Goal: Communication & Community: Answer question/provide support

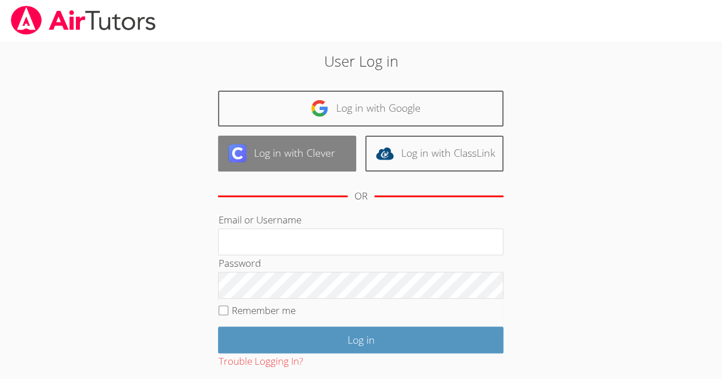
click at [321, 159] on link "Log in with Clever" at bounding box center [287, 154] width 138 height 36
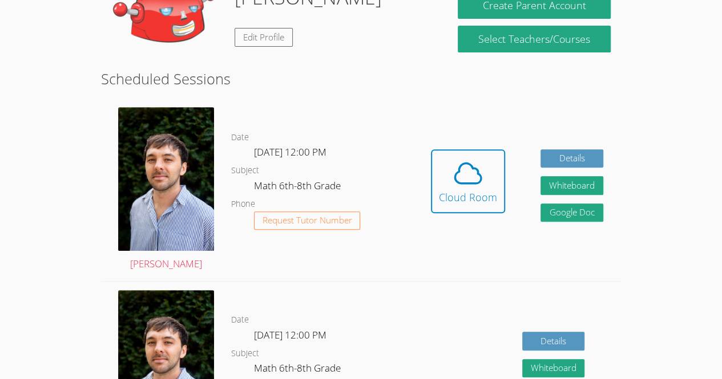
scroll to position [200, 0]
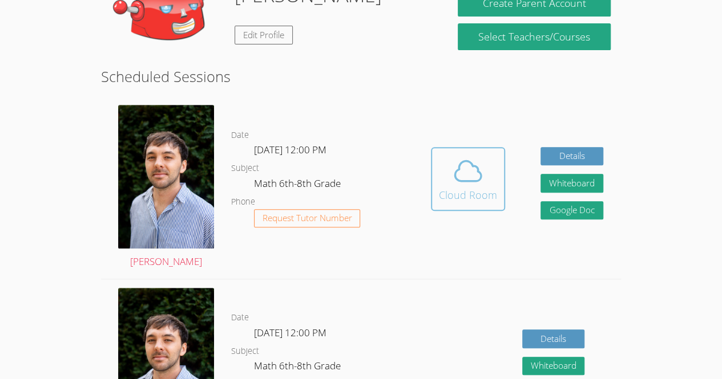
click at [457, 155] on icon at bounding box center [468, 171] width 32 height 32
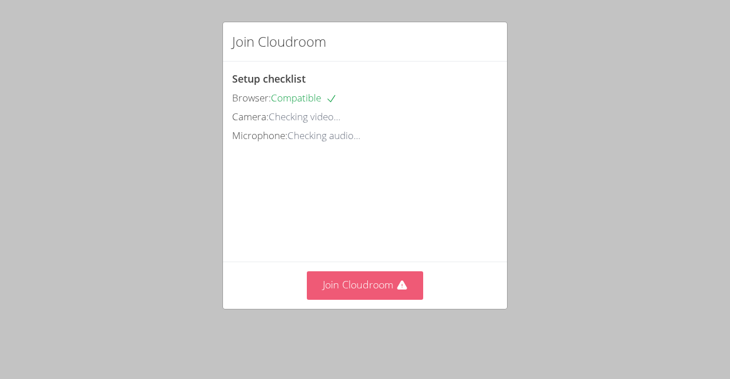
click at [375, 300] on button "Join Cloudroom" at bounding box center [365, 286] width 117 height 28
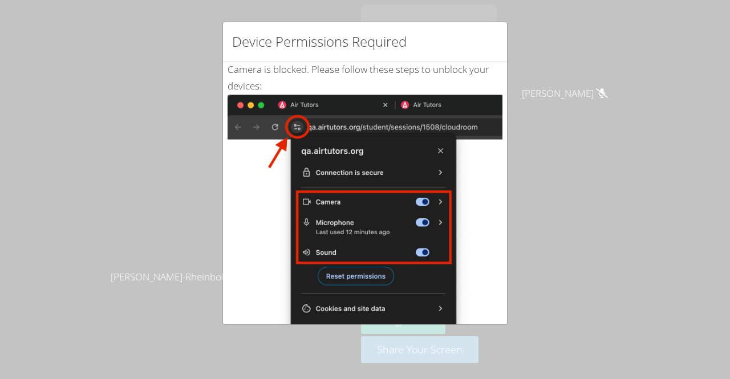
click at [44, 138] on div "Device Permissions Required Camera is blocked . Please follow these steps to un…" at bounding box center [365, 189] width 730 height 379
click at [39, 63] on div "Device Permissions Required Camera is blocked . Please follow these steps to un…" at bounding box center [365, 189] width 730 height 379
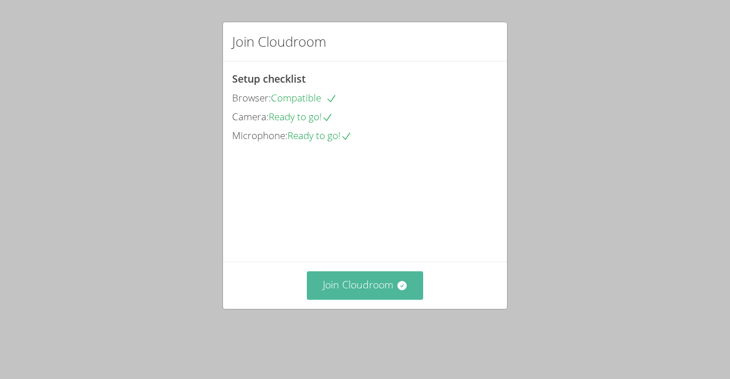
click at [356, 297] on button "Join Cloudroom" at bounding box center [365, 286] width 117 height 28
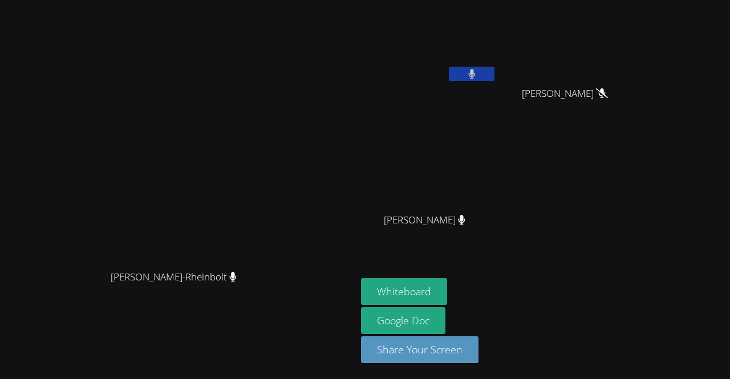
click at [476, 69] on icon at bounding box center [471, 74] width 7 height 10
click at [478, 72] on icon at bounding box center [472, 74] width 12 height 10
click at [475, 75] on icon at bounding box center [471, 74] width 7 height 10
click at [495, 73] on button at bounding box center [472, 74] width 46 height 14
click at [495, 76] on button at bounding box center [472, 74] width 46 height 14
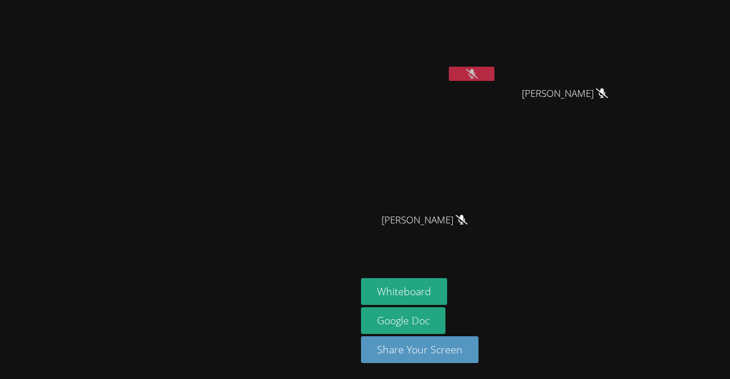
click at [495, 74] on button at bounding box center [472, 74] width 46 height 14
click at [264, 69] on video at bounding box center [178, 167] width 171 height 196
click at [476, 71] on icon at bounding box center [471, 74] width 7 height 10
drag, startPoint x: 563, startPoint y: 71, endPoint x: 576, endPoint y: 78, distance: 14.3
click at [495, 78] on button at bounding box center [472, 74] width 46 height 14
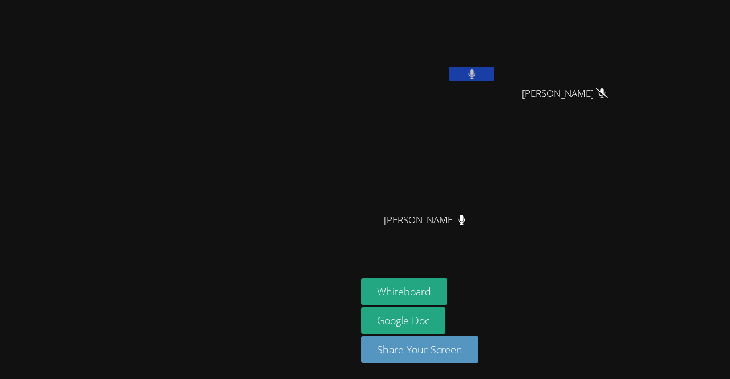
click at [497, 90] on div "Julia Beatriz Miranda Ferreira" at bounding box center [429, 66] width 136 height 122
click at [495, 70] on button at bounding box center [472, 74] width 46 height 14
click at [637, 59] on video at bounding box center [570, 43] width 136 height 76
click at [637, 51] on video at bounding box center [570, 43] width 136 height 76
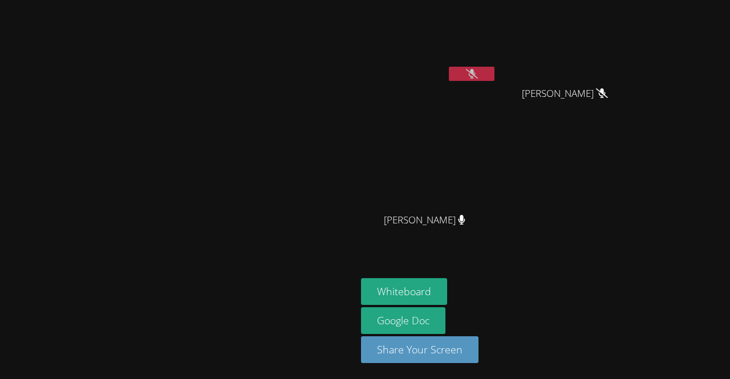
click at [637, 60] on video at bounding box center [570, 43] width 136 height 76
click at [637, 43] on video at bounding box center [570, 43] width 136 height 76
click at [637, 60] on video at bounding box center [570, 43] width 136 height 76
click at [637, 55] on video at bounding box center [570, 43] width 136 height 76
click at [495, 78] on button at bounding box center [472, 74] width 46 height 14
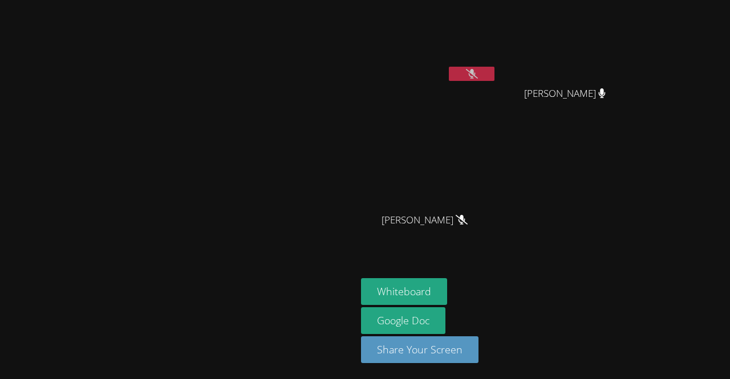
click at [264, 216] on video at bounding box center [178, 167] width 171 height 196
click at [495, 72] on button at bounding box center [472, 74] width 46 height 14
click at [495, 76] on button at bounding box center [472, 74] width 46 height 14
click at [495, 72] on button at bounding box center [472, 74] width 46 height 14
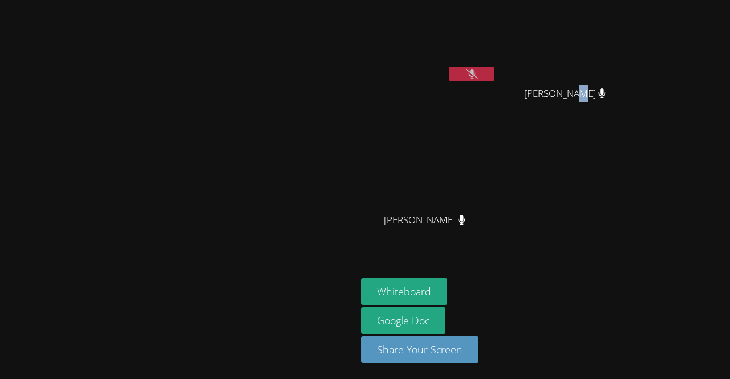
drag, startPoint x: 556, startPoint y: 68, endPoint x: 644, endPoint y: 148, distance: 118.4
click at [637, 148] on div "Julia Beatriz Miranda Ferreira Gabrielly Coelho Maia Gabrielly Coelho Maia Heve…" at bounding box center [499, 129] width 276 height 249
click at [495, 79] on button at bounding box center [472, 74] width 46 height 14
click at [615, 131] on div "Julia Beatriz Miranda Ferreira Gabrielly Coelho Maia Gabrielly Coelho Maia Heve…" at bounding box center [499, 129] width 276 height 249
click at [495, 78] on button at bounding box center [472, 74] width 46 height 14
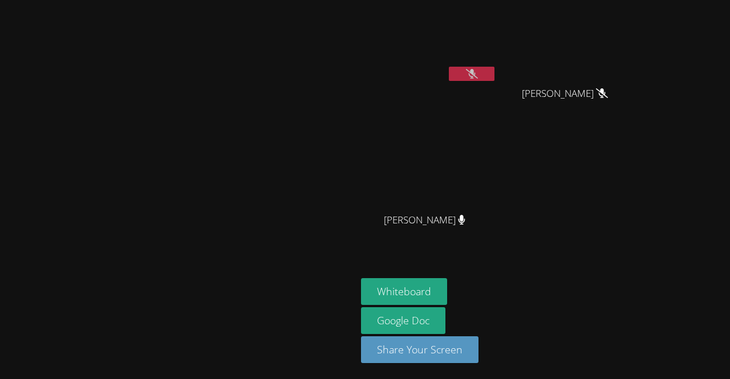
click at [478, 71] on icon at bounding box center [472, 74] width 12 height 10
click at [495, 78] on button at bounding box center [472, 74] width 46 height 14
click at [478, 71] on icon at bounding box center [472, 74] width 12 height 10
click at [476, 70] on icon at bounding box center [471, 74] width 7 height 10
click at [478, 75] on icon at bounding box center [472, 74] width 12 height 10
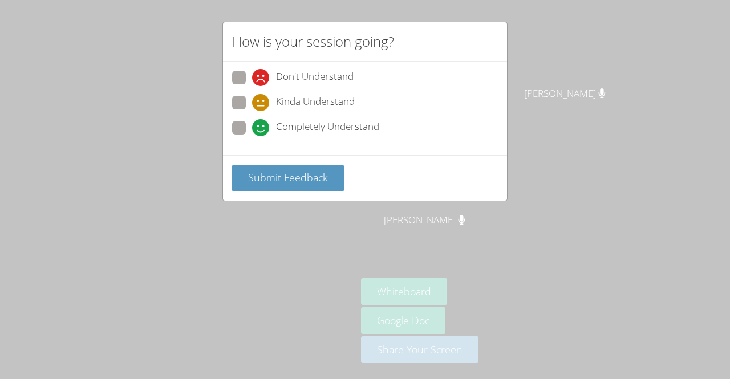
click at [563, 70] on div "How is your session going? Don't Understand Kinda Understand Completely Underst…" at bounding box center [365, 189] width 730 height 379
click at [258, 128] on icon at bounding box center [260, 127] width 17 height 17
click at [258, 128] on input "Completely Understand" at bounding box center [257, 126] width 10 height 10
radio input "true"
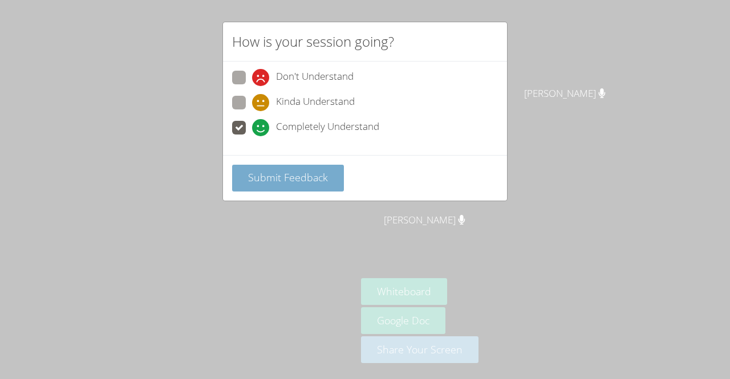
click at [275, 171] on span "Submit Feedback" at bounding box center [288, 178] width 80 height 14
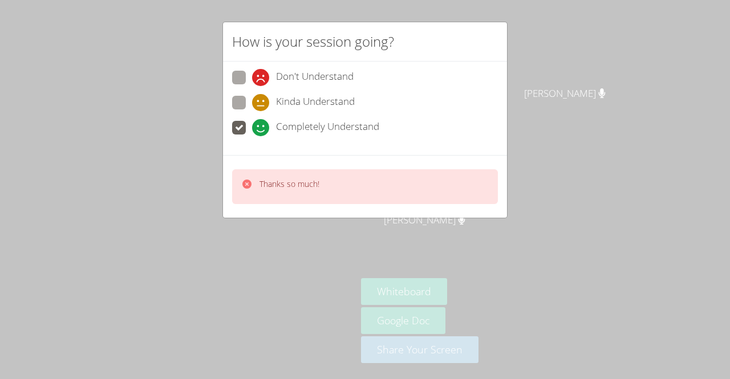
click at [146, 147] on div "How is your session going? Don't Understand Kinda Understand Completely Underst…" at bounding box center [365, 189] width 730 height 379
